Goal: Information Seeking & Learning: Find specific fact

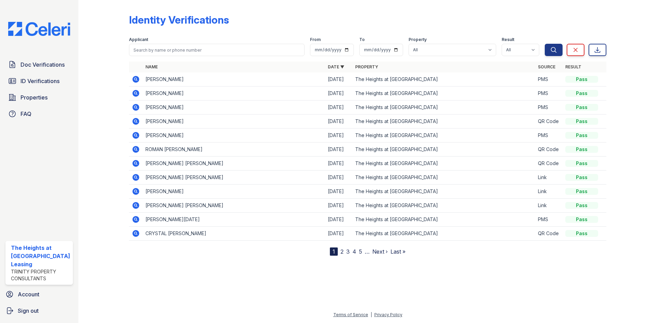
click at [36, 56] on div "Doc Verifications ID Verifications Properties FAQ The Heights at [GEOGRAPHIC_DA…" at bounding box center [39, 161] width 78 height 323
click at [38, 67] on span "Doc Verifications" at bounding box center [43, 65] width 44 height 8
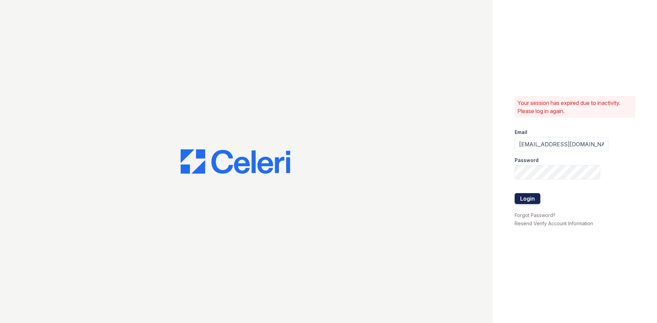
click at [534, 194] on button "Login" at bounding box center [528, 198] width 26 height 11
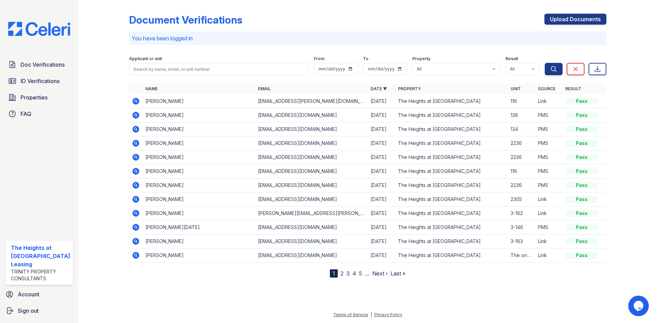
click at [136, 103] on icon at bounding box center [135, 101] width 7 height 7
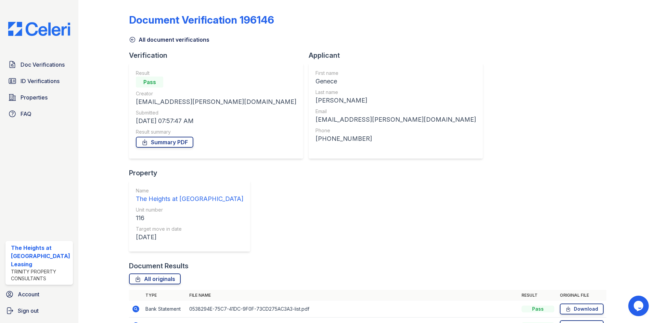
click at [136, 308] on icon at bounding box center [135, 309] width 2 height 2
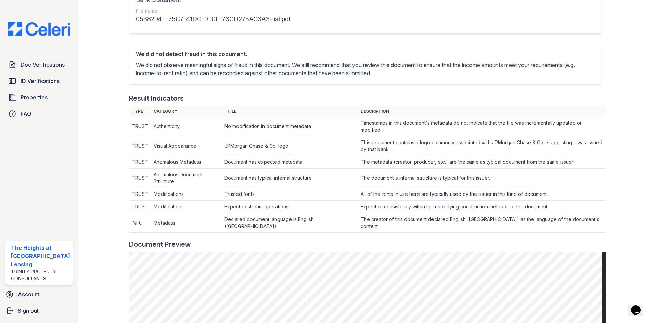
scroll to position [34, 0]
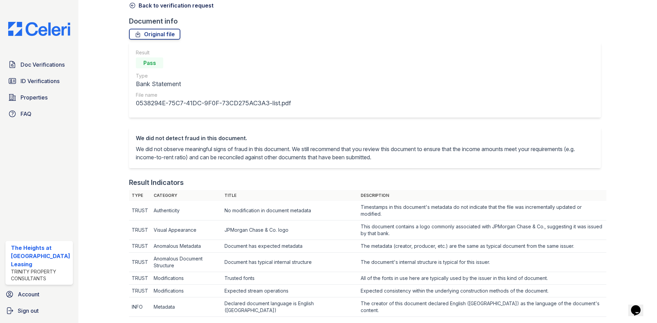
click at [127, 9] on div at bounding box center [109, 314] width 40 height 691
click at [134, 3] on icon at bounding box center [132, 5] width 7 height 7
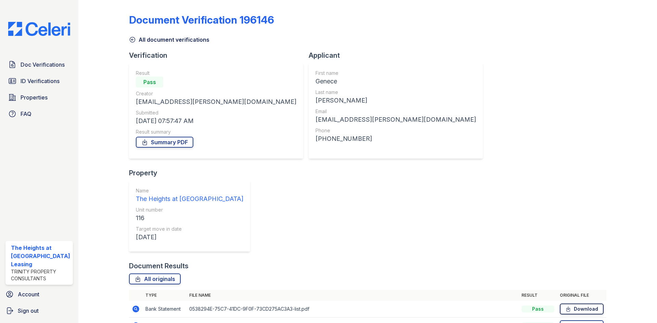
click at [587, 304] on link "Download" at bounding box center [582, 309] width 44 height 11
drag, startPoint x: 583, startPoint y: 231, endPoint x: 576, endPoint y: 247, distance: 17.3
click at [583, 321] on link "Download" at bounding box center [582, 326] width 44 height 11
drag, startPoint x: 581, startPoint y: 252, endPoint x: 564, endPoint y: 252, distance: 17.1
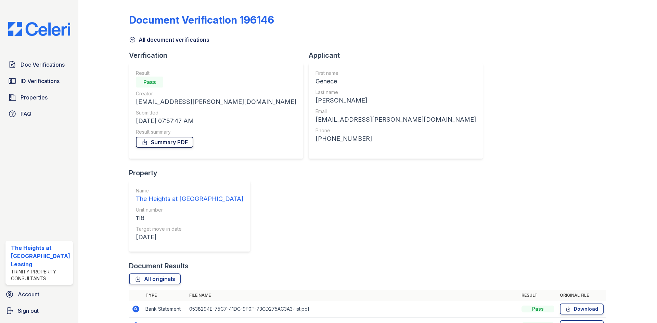
click at [158, 140] on link "Summary PDF" at bounding box center [164, 142] width 57 height 11
drag, startPoint x: 100, startPoint y: 149, endPoint x: 95, endPoint y: 158, distance: 10.7
click at [100, 149] on div at bounding box center [109, 181] width 40 height 356
drag, startPoint x: 572, startPoint y: 218, endPoint x: 571, endPoint y: 226, distance: 8.2
click at [571, 306] on icon at bounding box center [568, 309] width 6 height 7
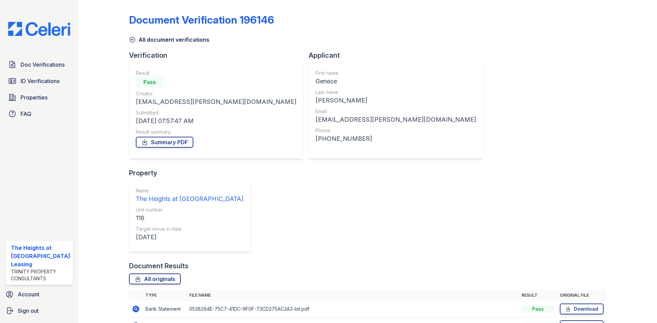
drag, startPoint x: 570, startPoint y: 233, endPoint x: 570, endPoint y: 245, distance: 12.0
click at [570, 323] on icon at bounding box center [568, 326] width 6 height 7
click at [158, 139] on link "Summary PDF" at bounding box center [164, 142] width 57 height 11
click at [329, 17] on div "Document Verification 196146" at bounding box center [367, 23] width 477 height 18
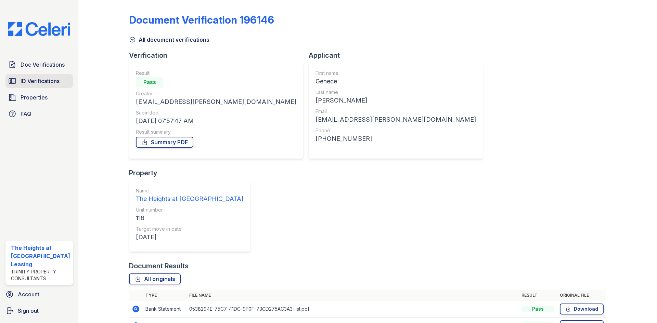
click at [40, 80] on span "ID Verifications" at bounding box center [40, 81] width 39 height 8
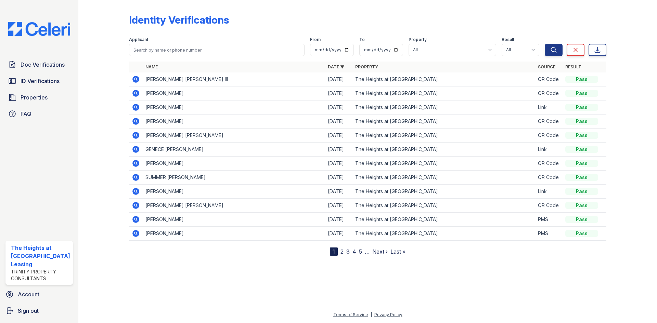
click at [136, 78] on icon at bounding box center [136, 79] width 8 height 8
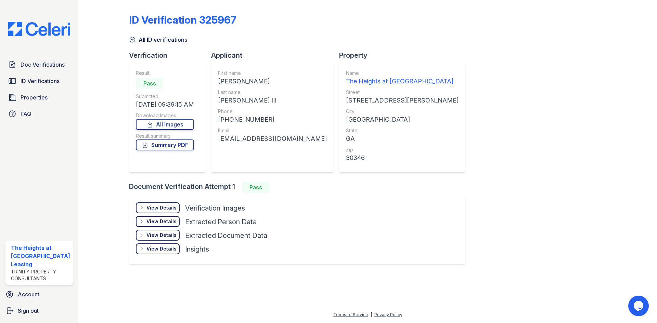
click at [240, 81] on div "[PERSON_NAME]" at bounding box center [272, 82] width 109 height 10
copy div "[PERSON_NAME]"
click at [236, 102] on div "[PERSON_NAME] III" at bounding box center [272, 101] width 109 height 10
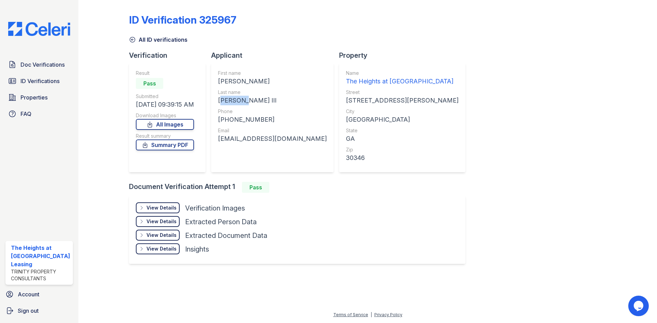
click at [236, 102] on div "[PERSON_NAME] III" at bounding box center [272, 101] width 109 height 10
copy div "[PERSON_NAME] III"
click at [249, 125] on div "First name [PERSON_NAME] Last name [PERSON_NAME] III Phone [PHONE_NUMBER] Email…" at bounding box center [272, 118] width 109 height 96
click at [248, 120] on div "[PHONE_NUMBER]" at bounding box center [272, 120] width 109 height 10
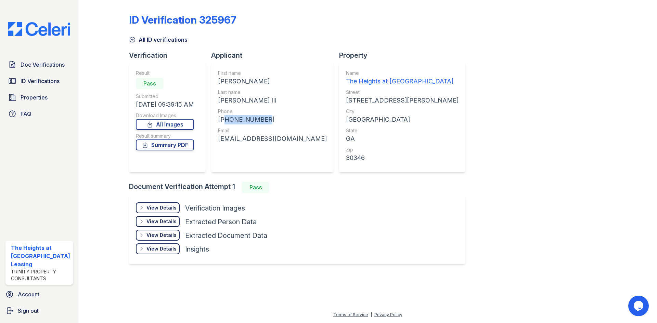
click at [248, 120] on div "[PHONE_NUMBER]" at bounding box center [272, 120] width 109 height 10
copy div "14043586550"
click at [259, 141] on div "[EMAIL_ADDRESS][DOMAIN_NAME]" at bounding box center [272, 139] width 109 height 10
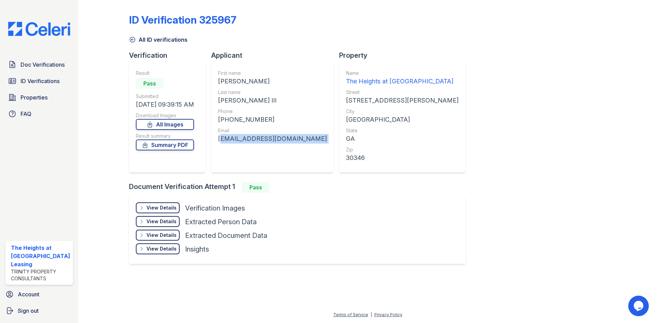
copy div "[EMAIL_ADDRESS][DOMAIN_NAME]"
click at [38, 81] on span "ID Verifications" at bounding box center [40, 81] width 39 height 8
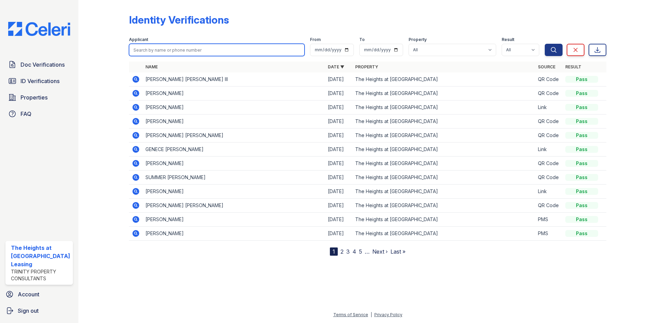
click at [140, 54] on input "search" at bounding box center [217, 50] width 176 height 12
type input "ricci"
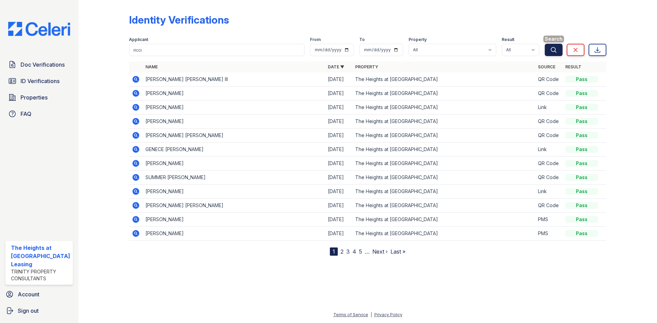
click at [549, 53] on button "Search" at bounding box center [554, 50] width 18 height 12
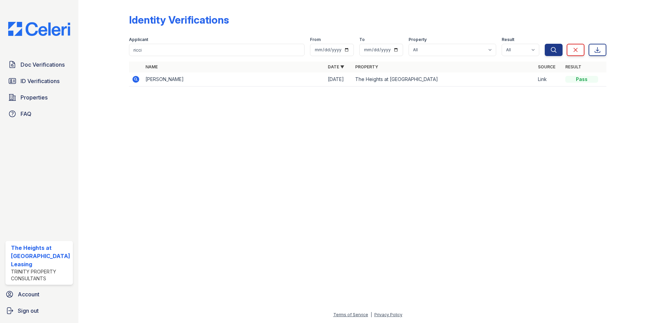
click at [134, 79] on icon at bounding box center [136, 79] width 8 height 8
